Goal: Information Seeking & Learning: Understand process/instructions

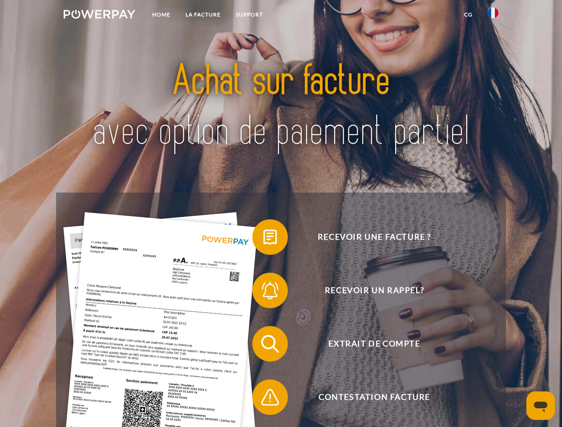
click at [99, 16] on img at bounding box center [100, 14] width 72 height 9
click at [493, 16] on img at bounding box center [492, 13] width 11 height 11
click at [468, 15] on link "CG" at bounding box center [468, 15] width 24 height 16
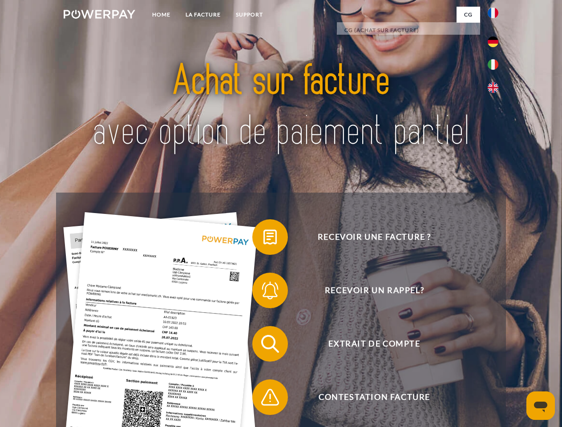
click at [263, 239] on span at bounding box center [256, 237] width 44 height 44
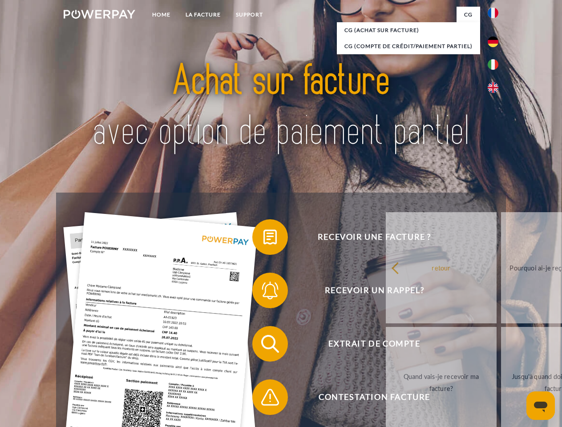
click at [263, 292] on span at bounding box center [256, 290] width 44 height 44
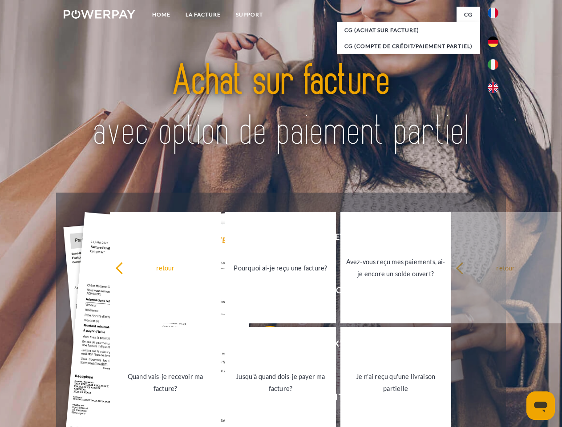
click at [263, 345] on link "Jusqu'à quand dois-je payer ma facture?" at bounding box center [280, 382] width 111 height 111
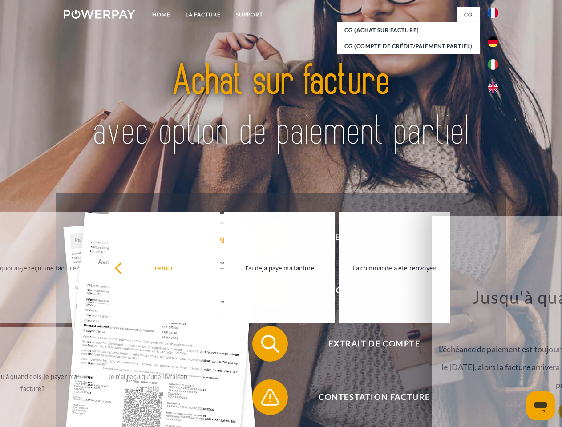
click at [263, 399] on span at bounding box center [256, 397] width 44 height 44
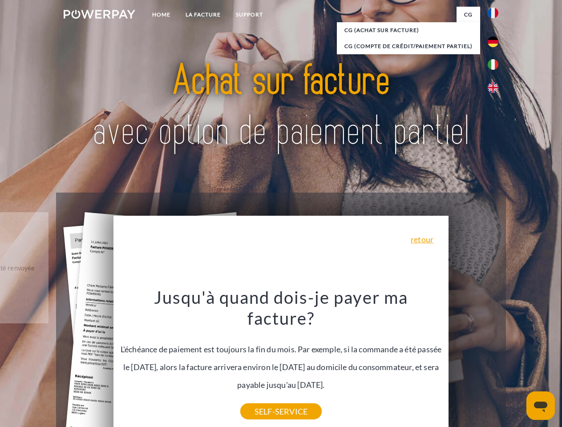
click at [540, 405] on icon "Ouvrir la fenêtre de messagerie" at bounding box center [540, 406] width 13 height 11
